Goal: Navigation & Orientation: Go to known website

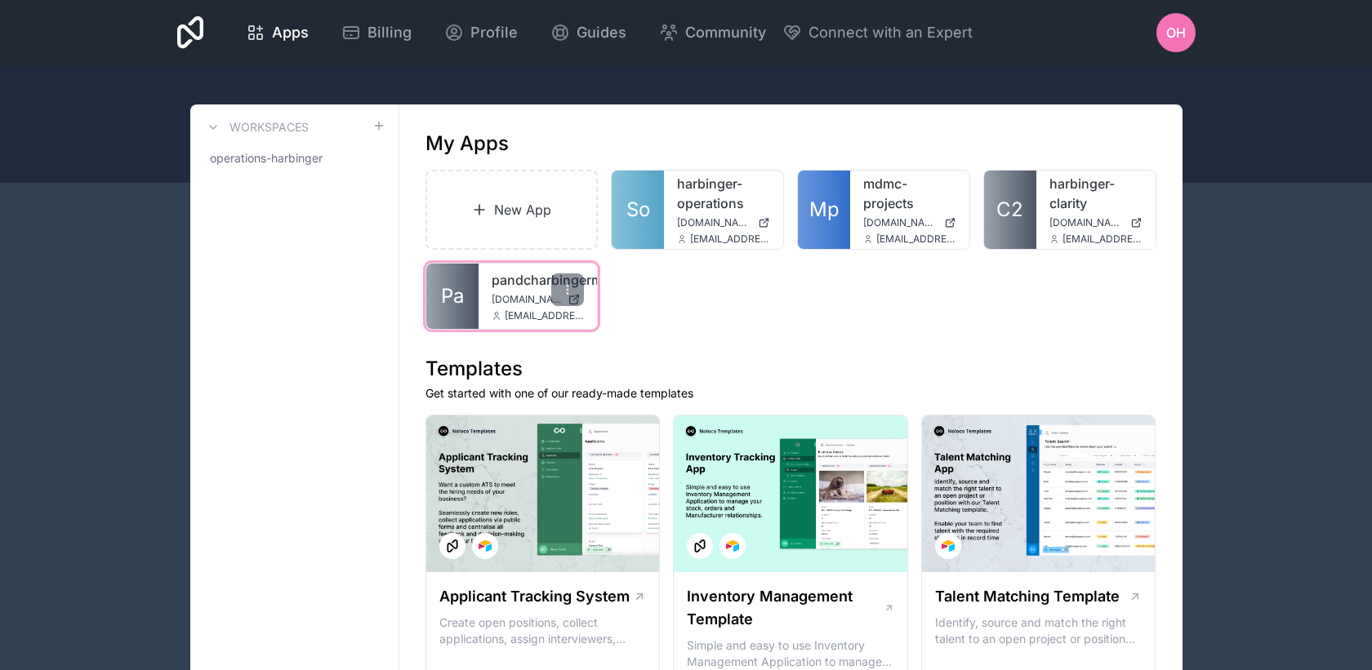
click at [467, 291] on link "Pa" at bounding box center [452, 296] width 52 height 65
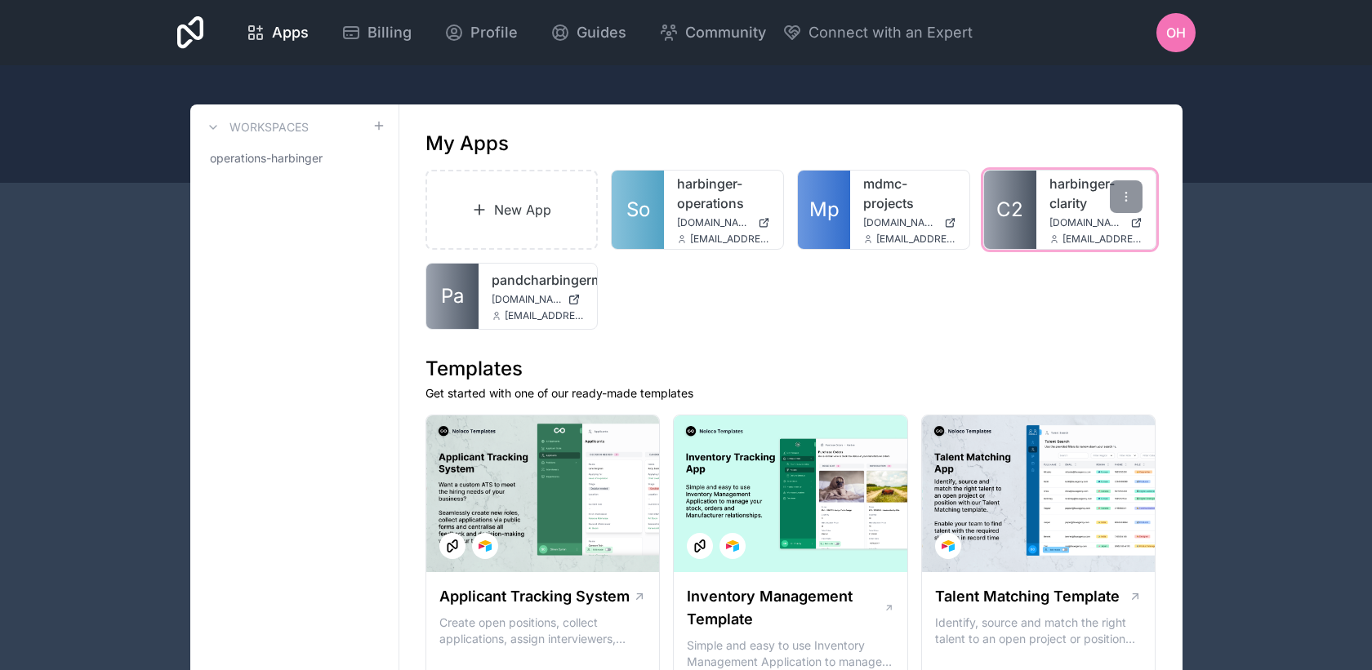
click at [1032, 197] on link "C2" at bounding box center [1010, 210] width 52 height 78
